Goal: Task Accomplishment & Management: Manage account settings

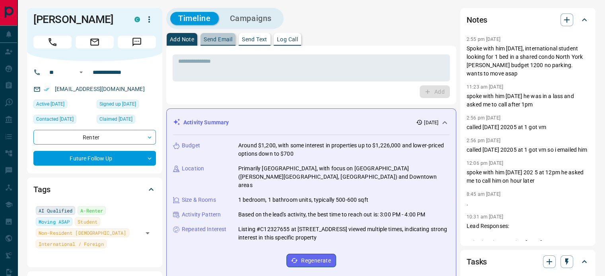
click at [213, 43] on button "Send Email" at bounding box center [217, 39] width 35 height 13
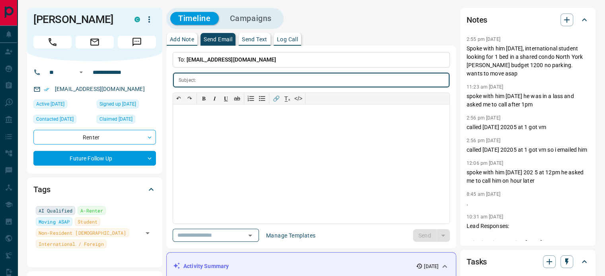
click at [222, 80] on input "text" at bounding box center [324, 80] width 250 height 15
click at [255, 232] on icon "Open" at bounding box center [250, 236] width 10 height 10
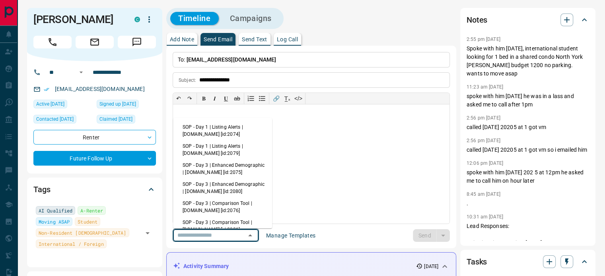
click at [209, 132] on li "SOP - Day 1 | Listing Alerts | [DOMAIN_NAME] [id:2074]" at bounding box center [222, 130] width 99 height 19
type input "**********"
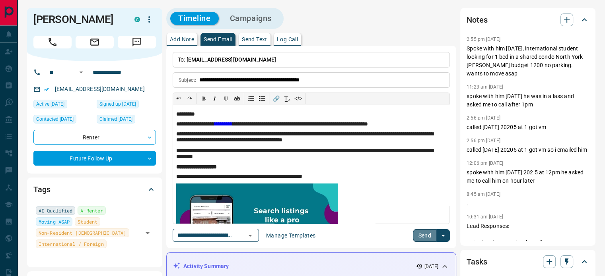
click at [425, 233] on button "Send" at bounding box center [424, 235] width 23 height 13
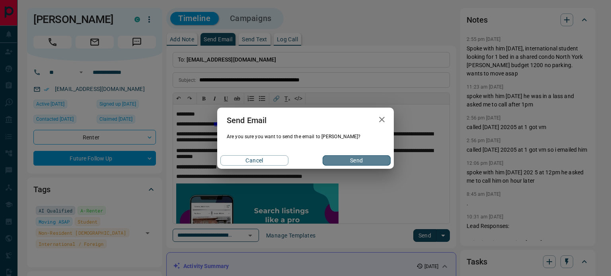
click at [353, 161] on button "Send" at bounding box center [357, 161] width 68 height 10
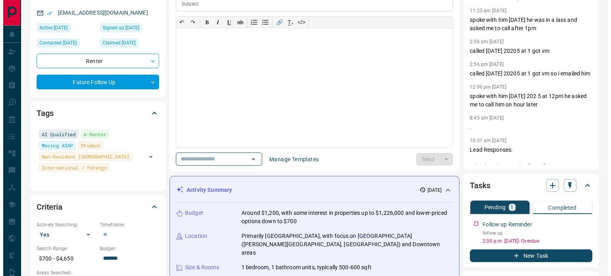
scroll to position [80, 0]
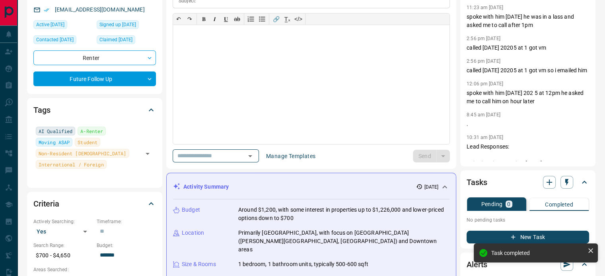
click at [497, 240] on button "New Task" at bounding box center [528, 237] width 122 height 13
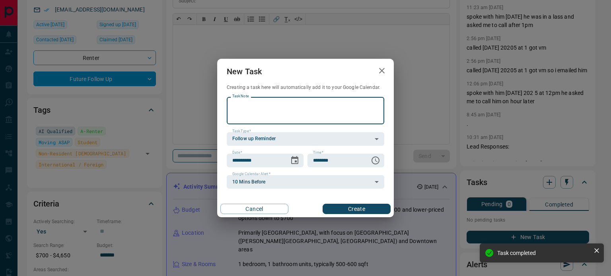
click at [292, 111] on textarea "Task Note" at bounding box center [305, 111] width 146 height 20
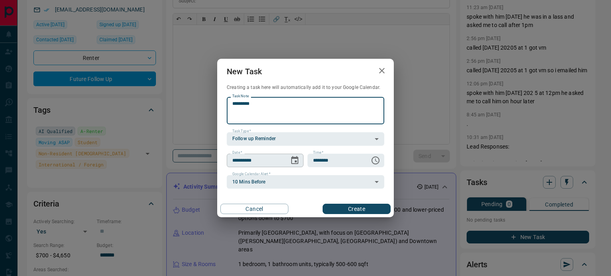
type textarea "*********"
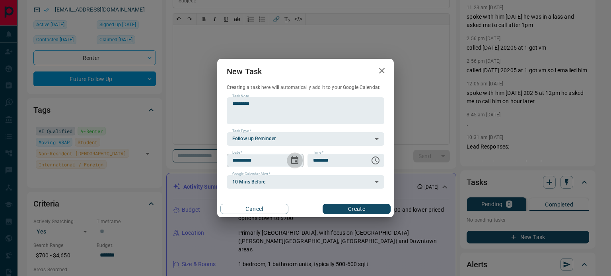
click at [294, 161] on icon "Choose date, selected date is Sep 16, 2025" at bounding box center [295, 161] width 10 height 10
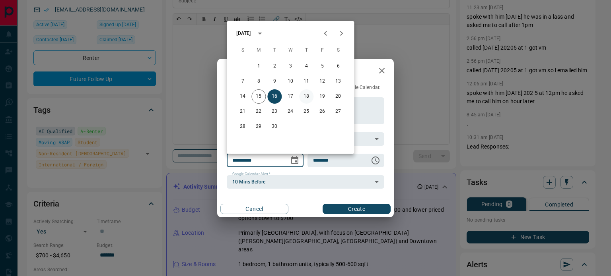
click at [307, 98] on button "18" at bounding box center [306, 96] width 14 height 14
type input "**********"
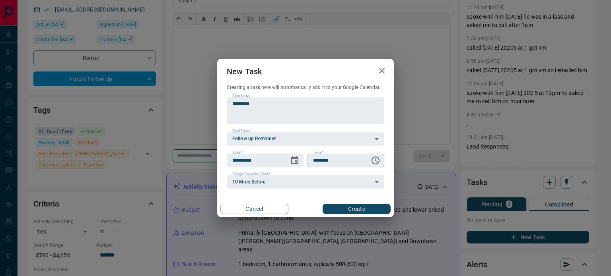
click at [375, 160] on icon "Choose time, selected time is 6:00 AM" at bounding box center [376, 161] width 2 height 4
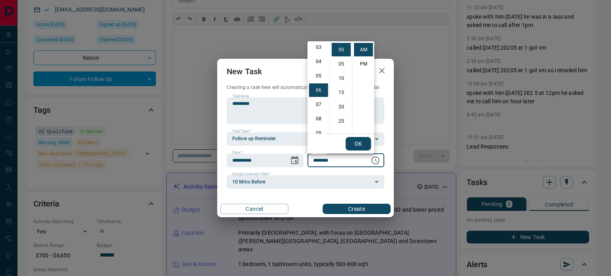
scroll to position [0, 0]
click at [318, 76] on li "02" at bounding box center [318, 79] width 19 height 14
click at [360, 64] on li "PM" at bounding box center [363, 64] width 19 height 14
type input "********"
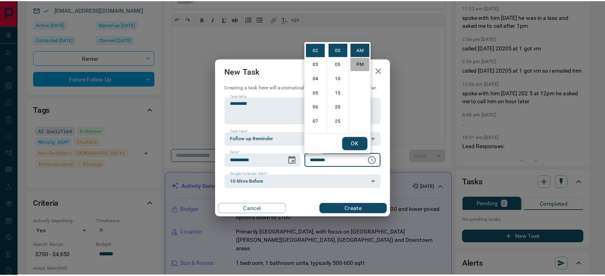
scroll to position [12, 0]
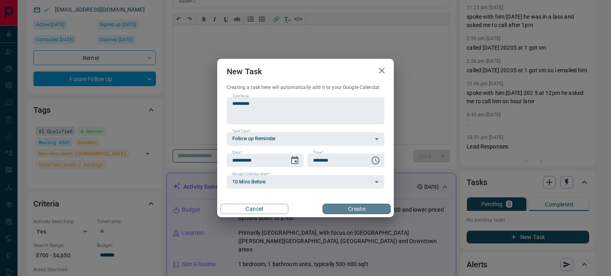
click at [350, 208] on button "Create" at bounding box center [357, 209] width 68 height 10
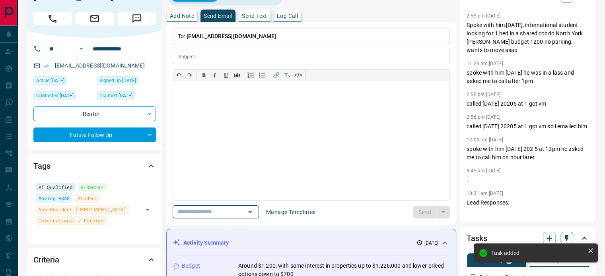
scroll to position [0, 0]
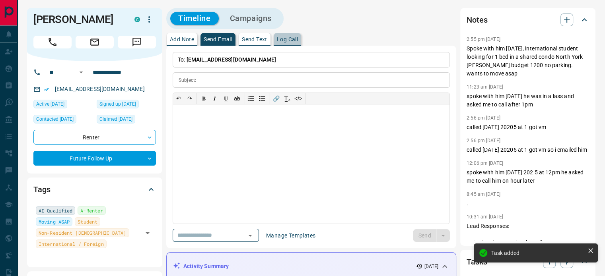
click at [297, 37] on p "Log Call" at bounding box center [287, 40] width 21 height 6
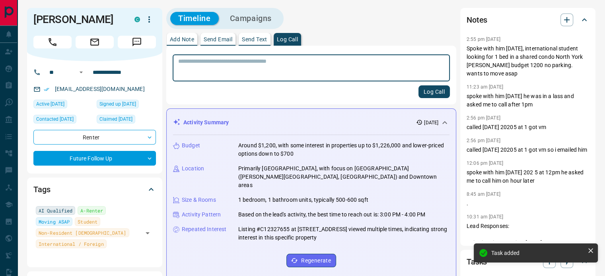
click at [284, 68] on textarea at bounding box center [311, 68] width 266 height 20
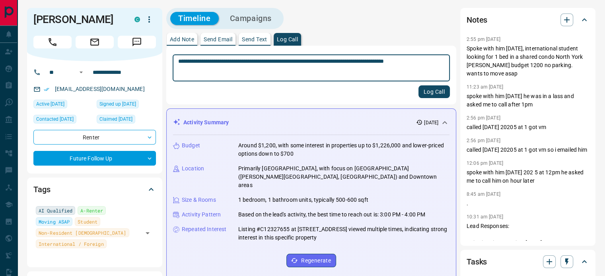
type textarea "**********"
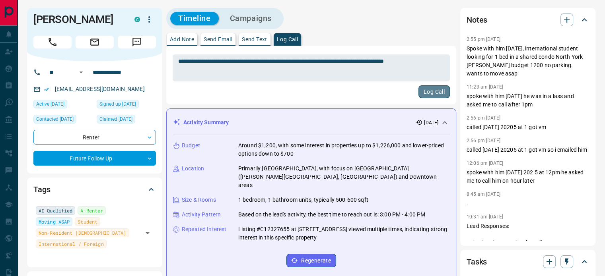
click at [441, 95] on button "Log Call" at bounding box center [433, 92] width 31 height 13
